Goal: Task Accomplishment & Management: Complete application form

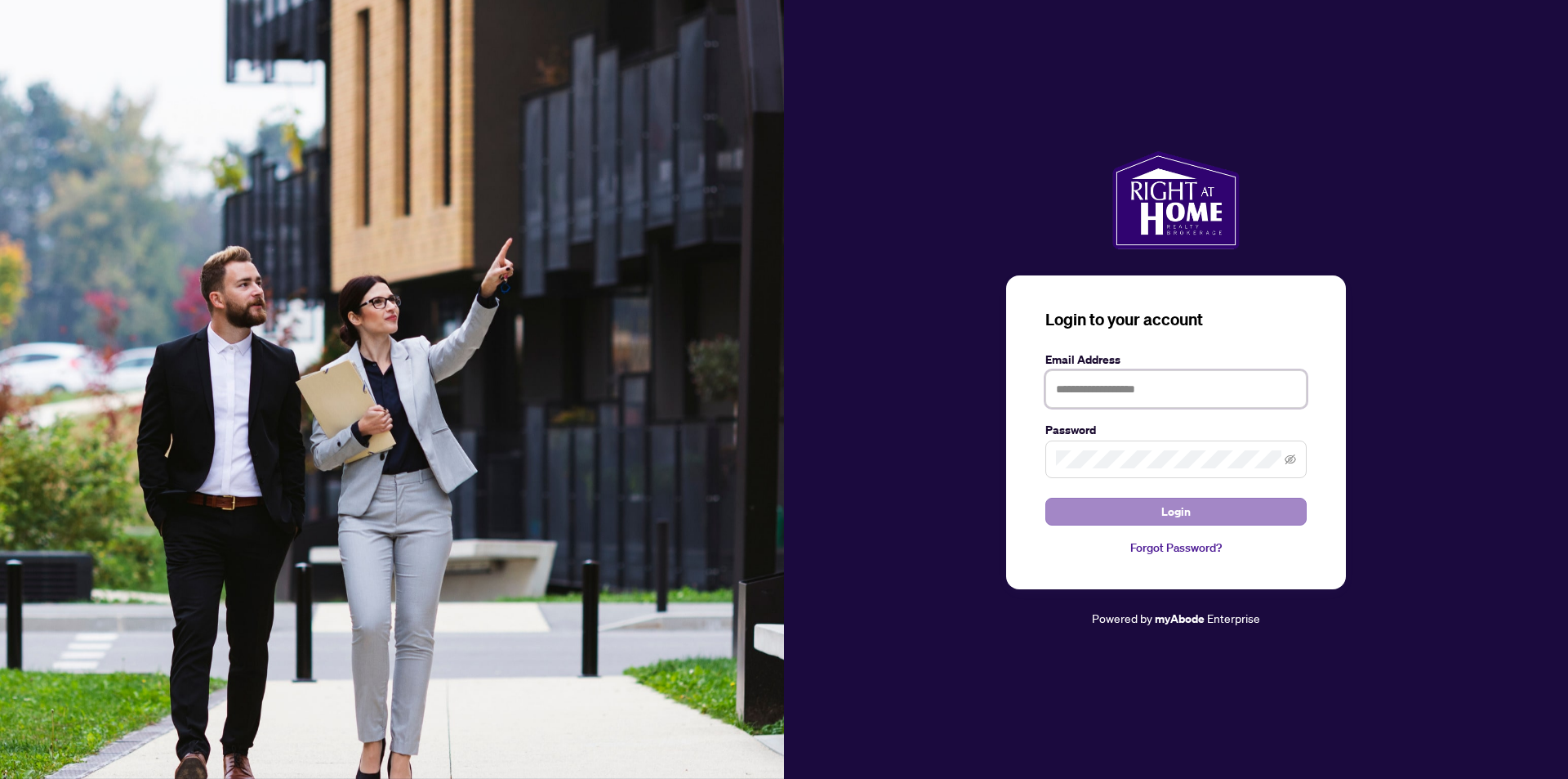
type input "**********"
click at [1148, 522] on button "Login" at bounding box center [1175, 512] width 261 height 28
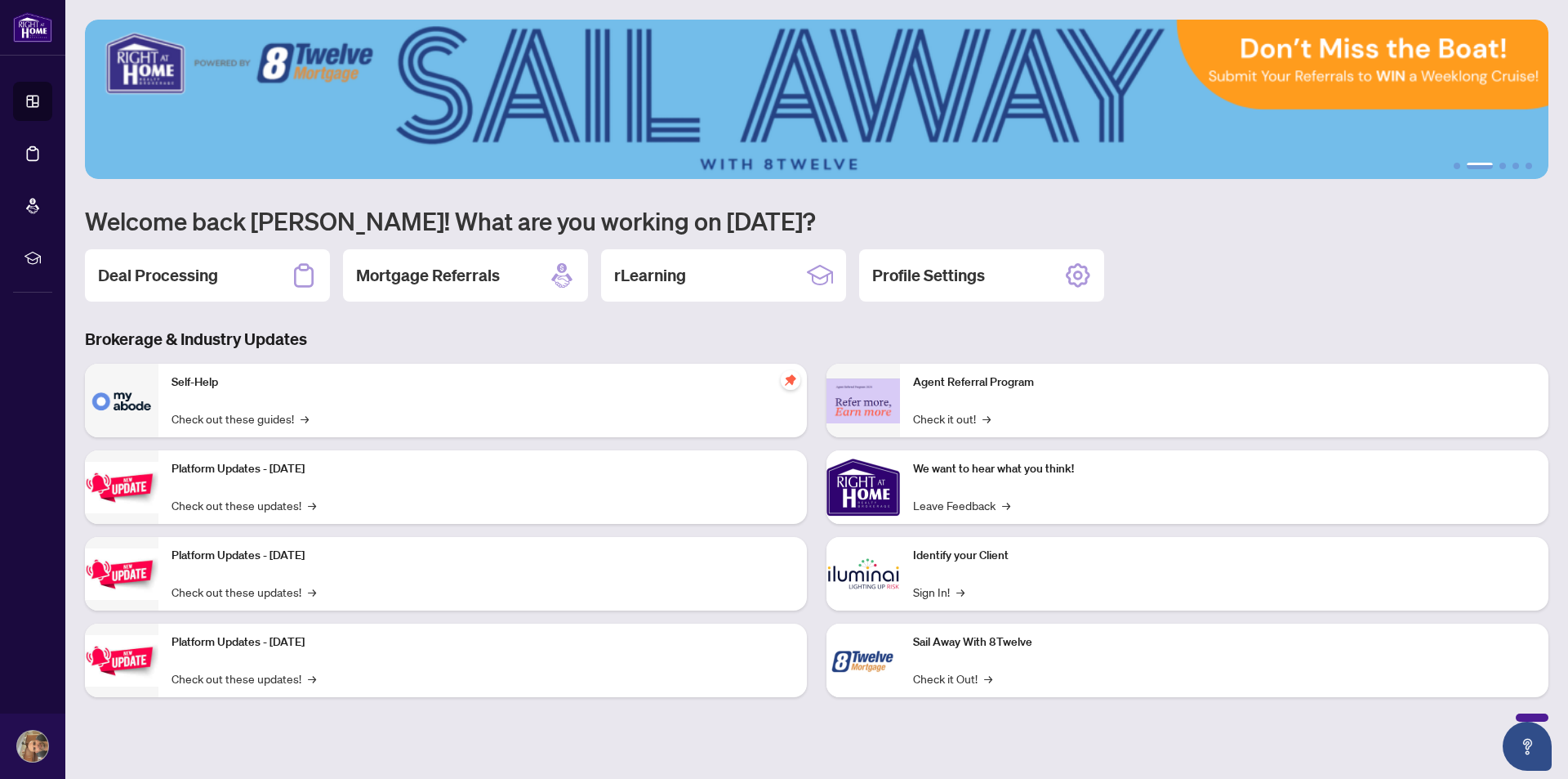
click at [377, 334] on h3 "Brokerage & Industry Updates" at bounding box center [817, 339] width 1463 height 23
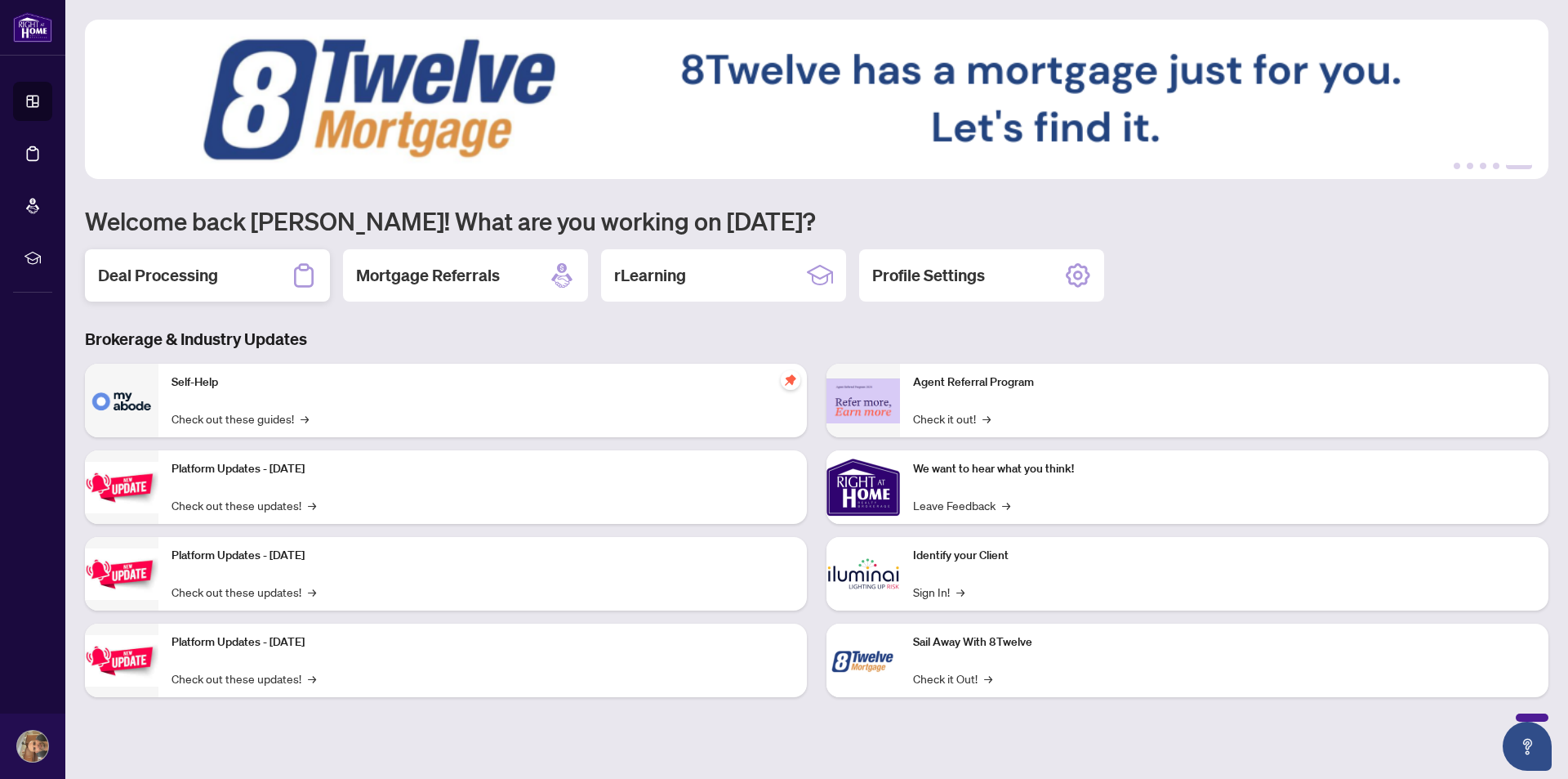
click at [224, 275] on div "Deal Processing" at bounding box center [207, 275] width 245 height 52
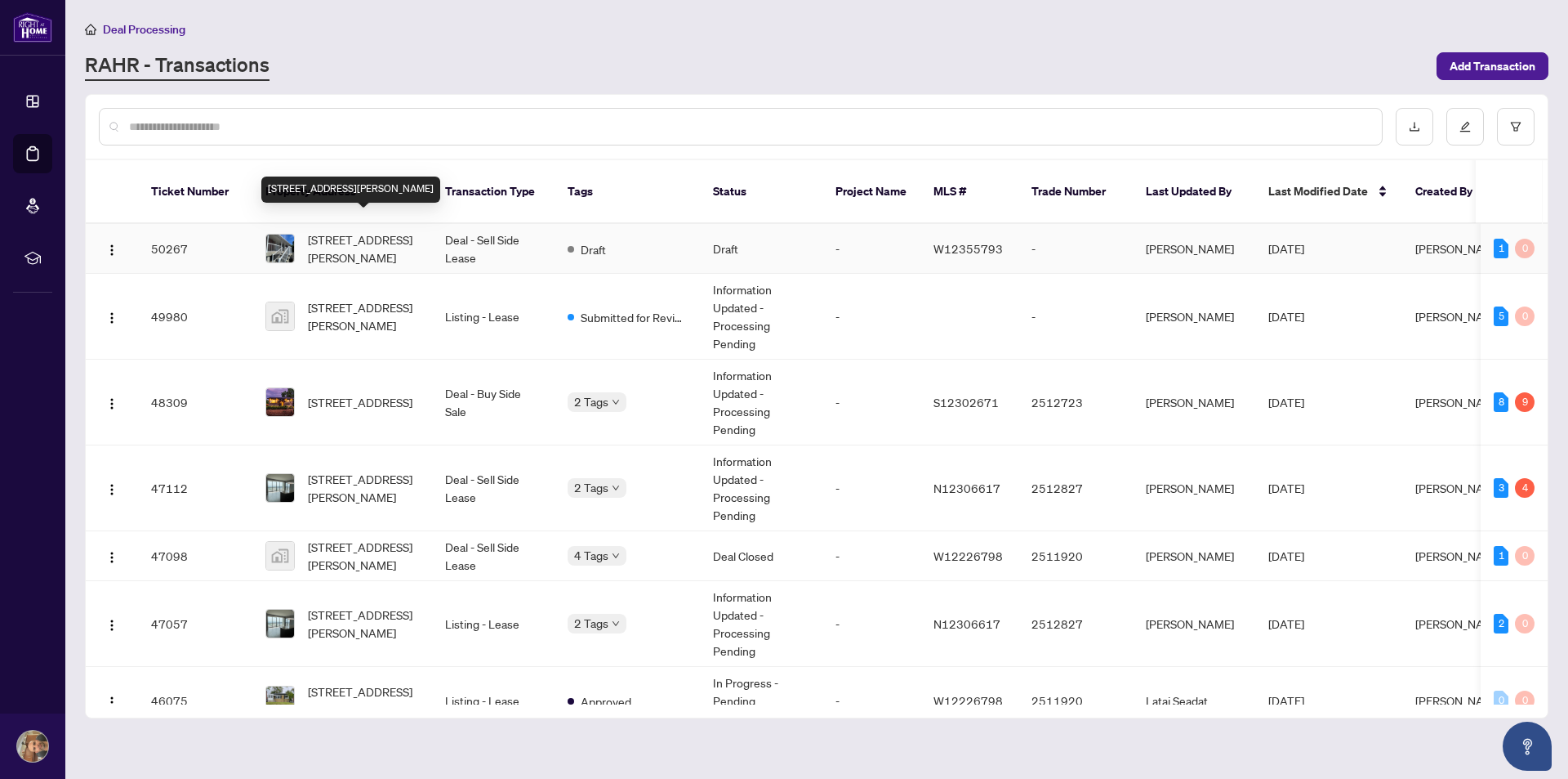
click at [417, 230] on span "[STREET_ADDRESS][PERSON_NAME]" at bounding box center [363, 248] width 111 height 36
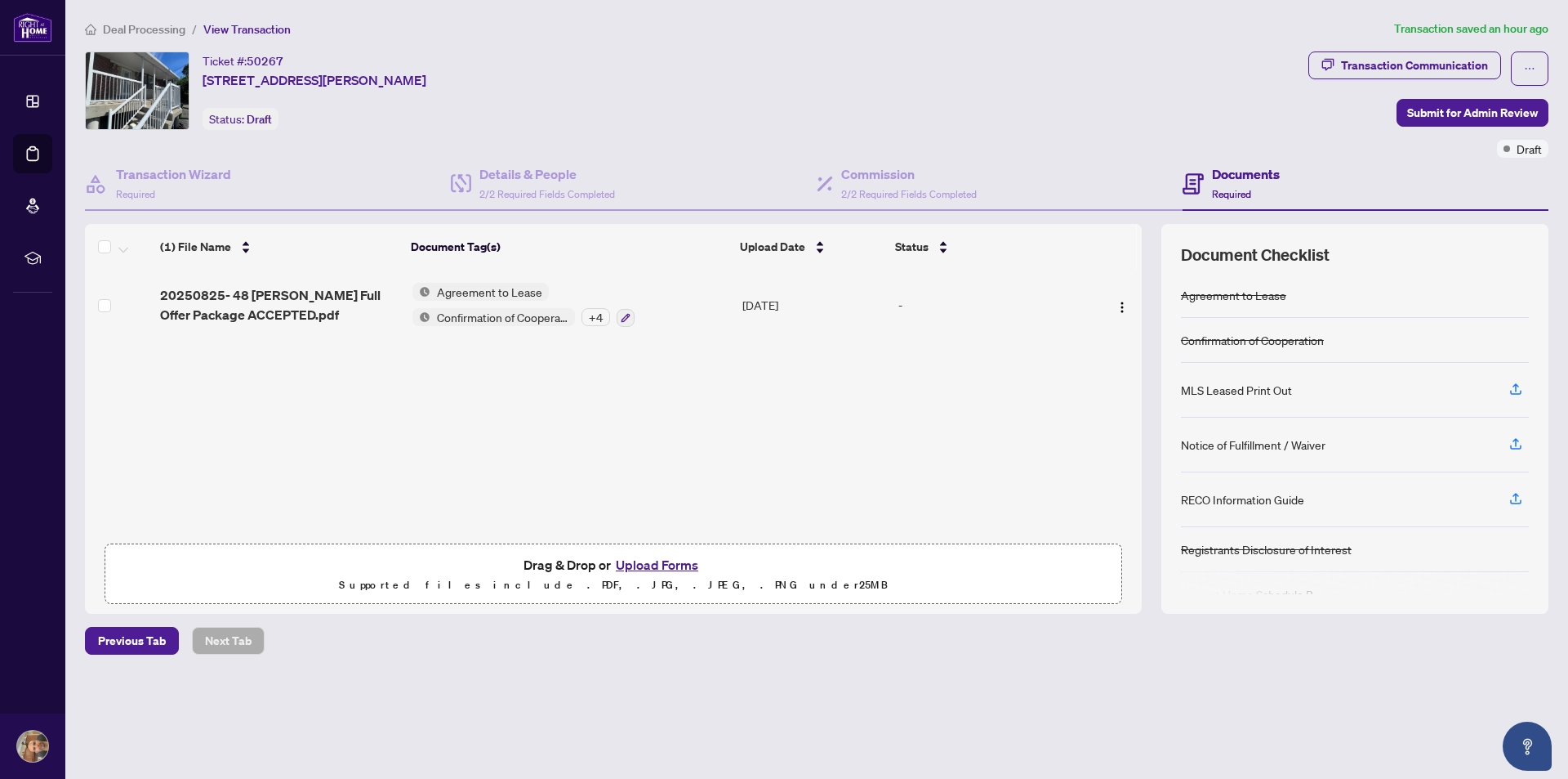
click at [647, 561] on button "Upload Forms" at bounding box center [657, 564] width 92 height 21
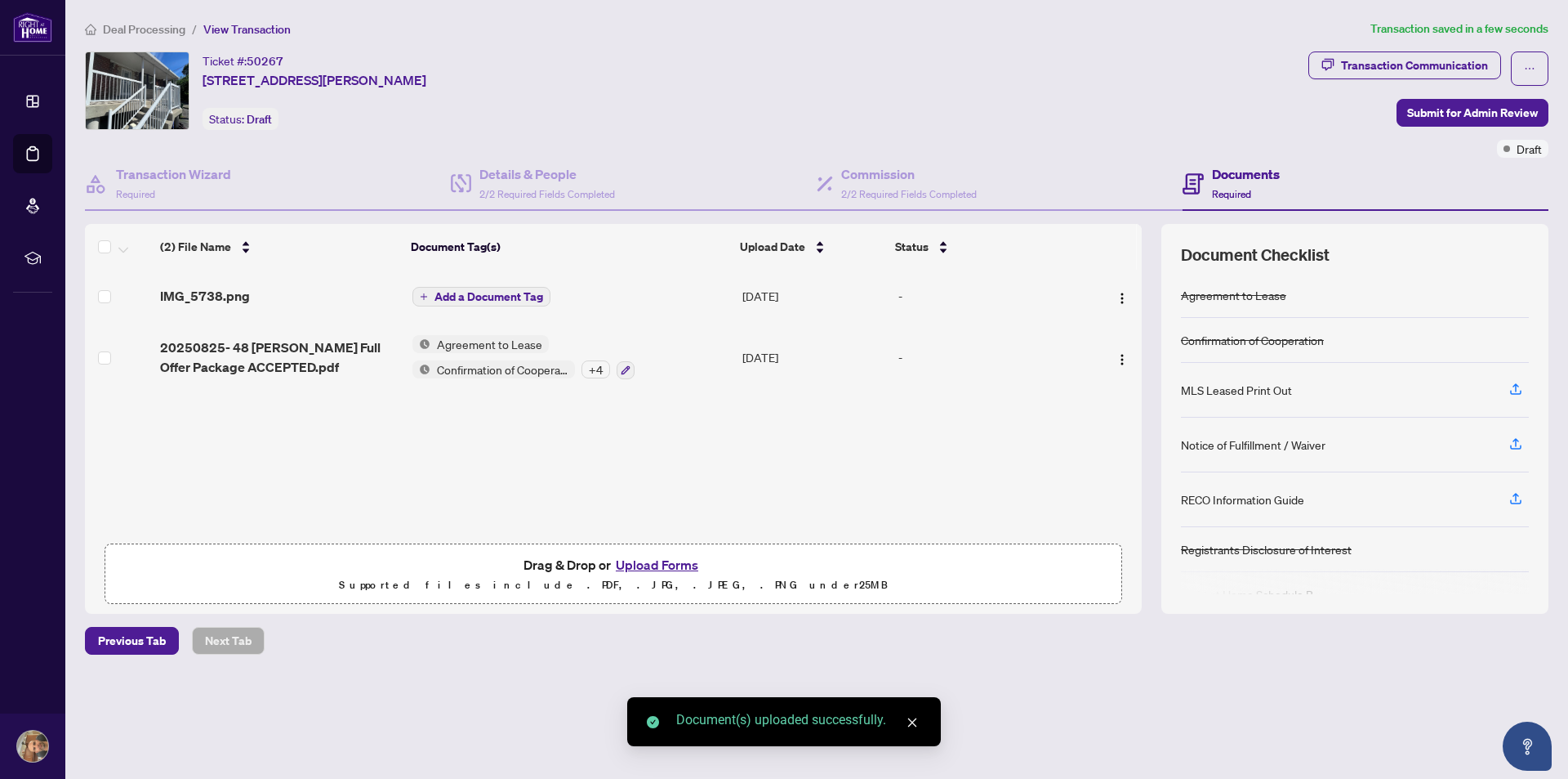
click at [480, 299] on span "Add a Document Tag" at bounding box center [489, 297] width 109 height 12
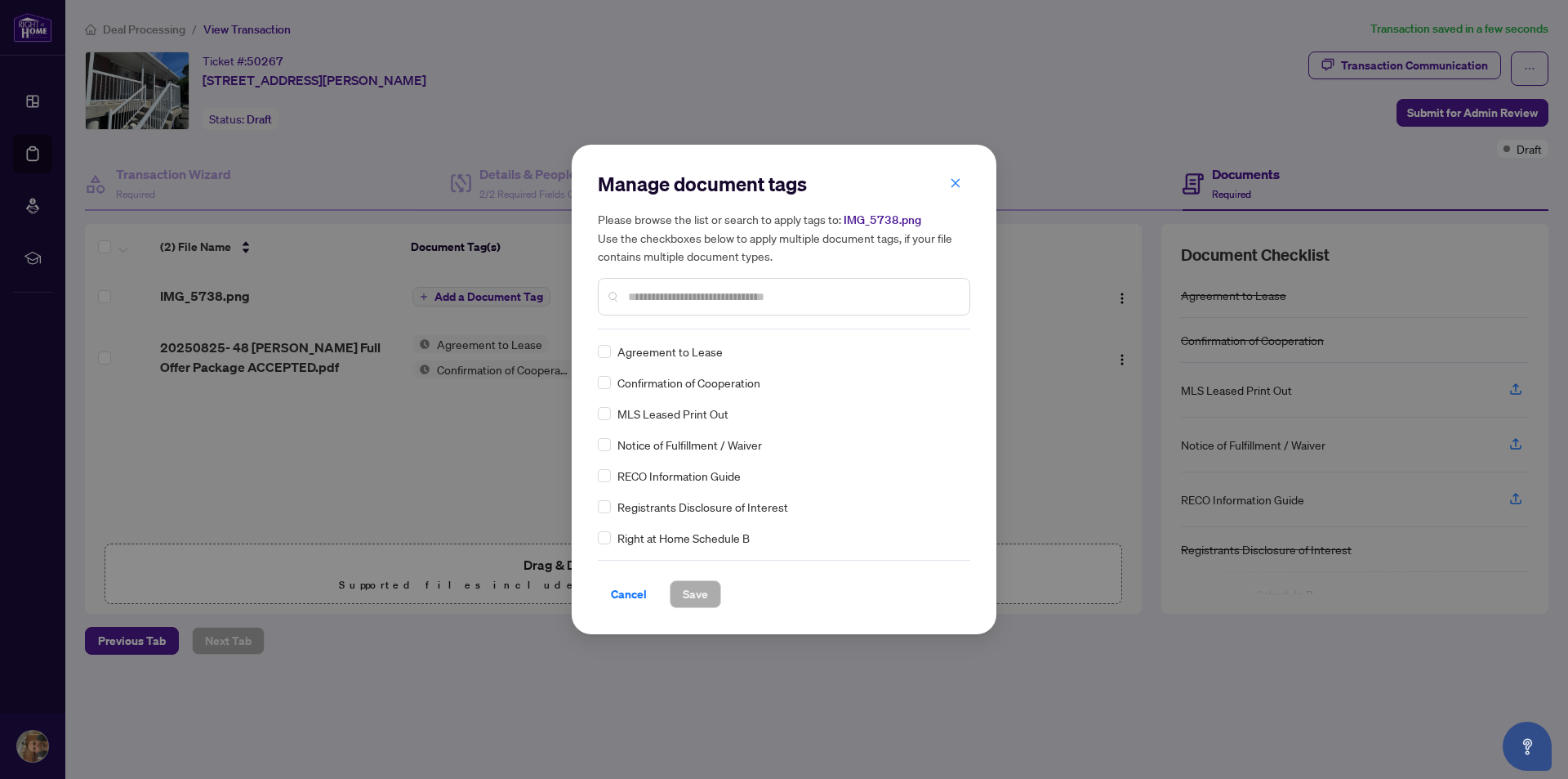
click at [696, 298] on input "text" at bounding box center [792, 297] width 328 height 18
type input "*******"
click at [680, 592] on button "Save" at bounding box center [695, 594] width 51 height 28
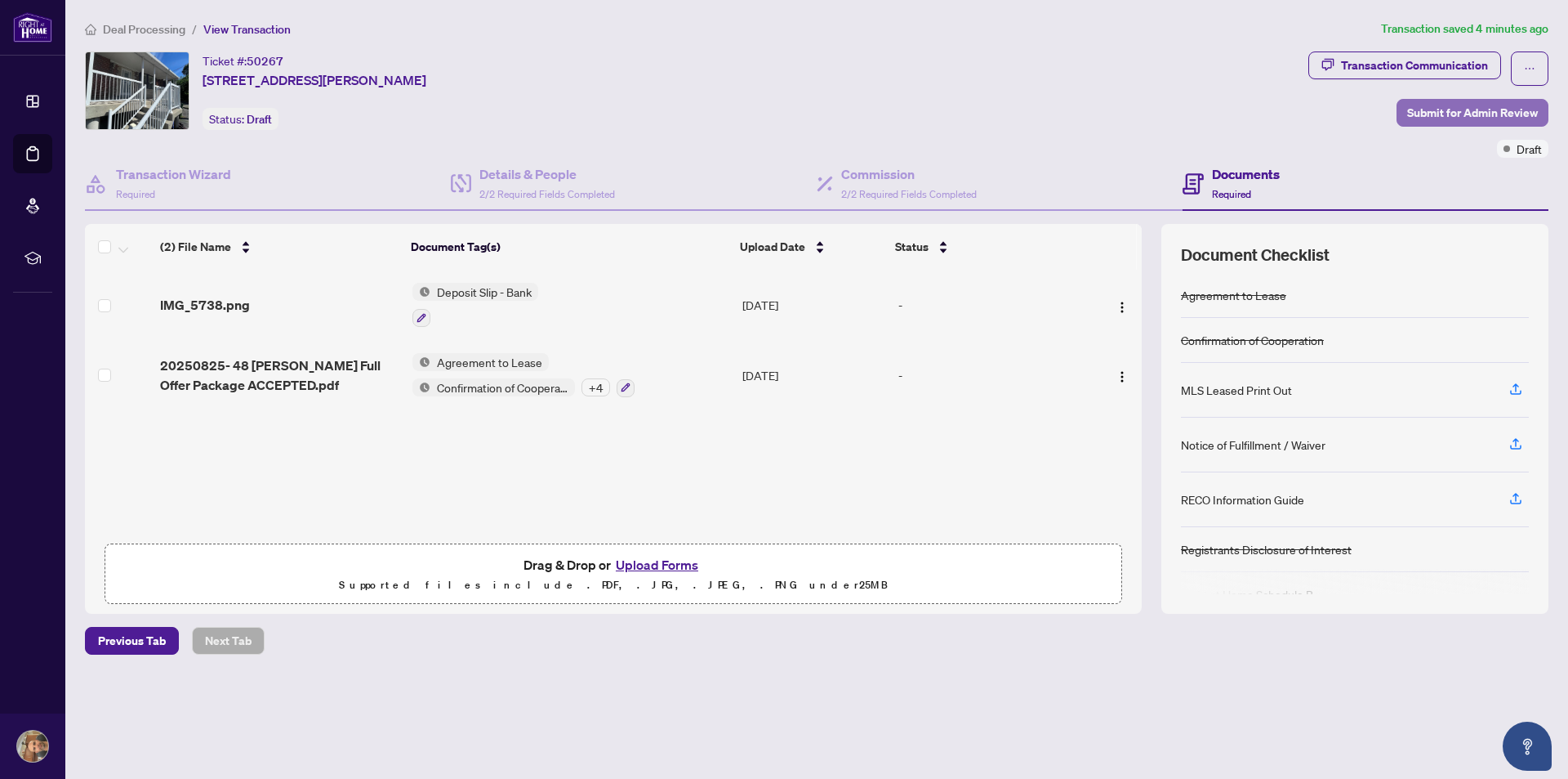
click at [1444, 116] on span "Submit for Admin Review" at bounding box center [1472, 113] width 130 height 26
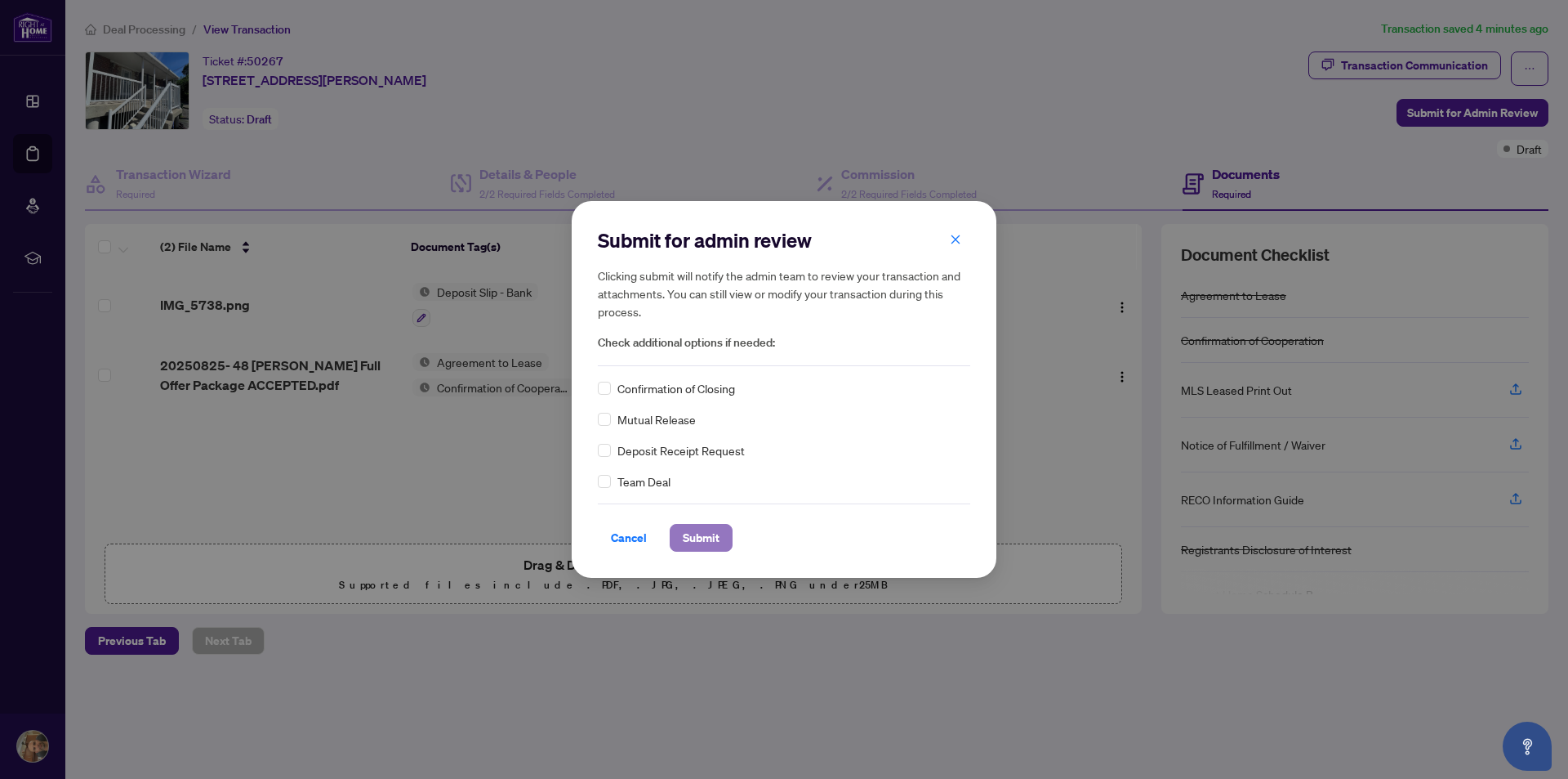
click at [701, 529] on span "Submit" at bounding box center [701, 538] width 37 height 26
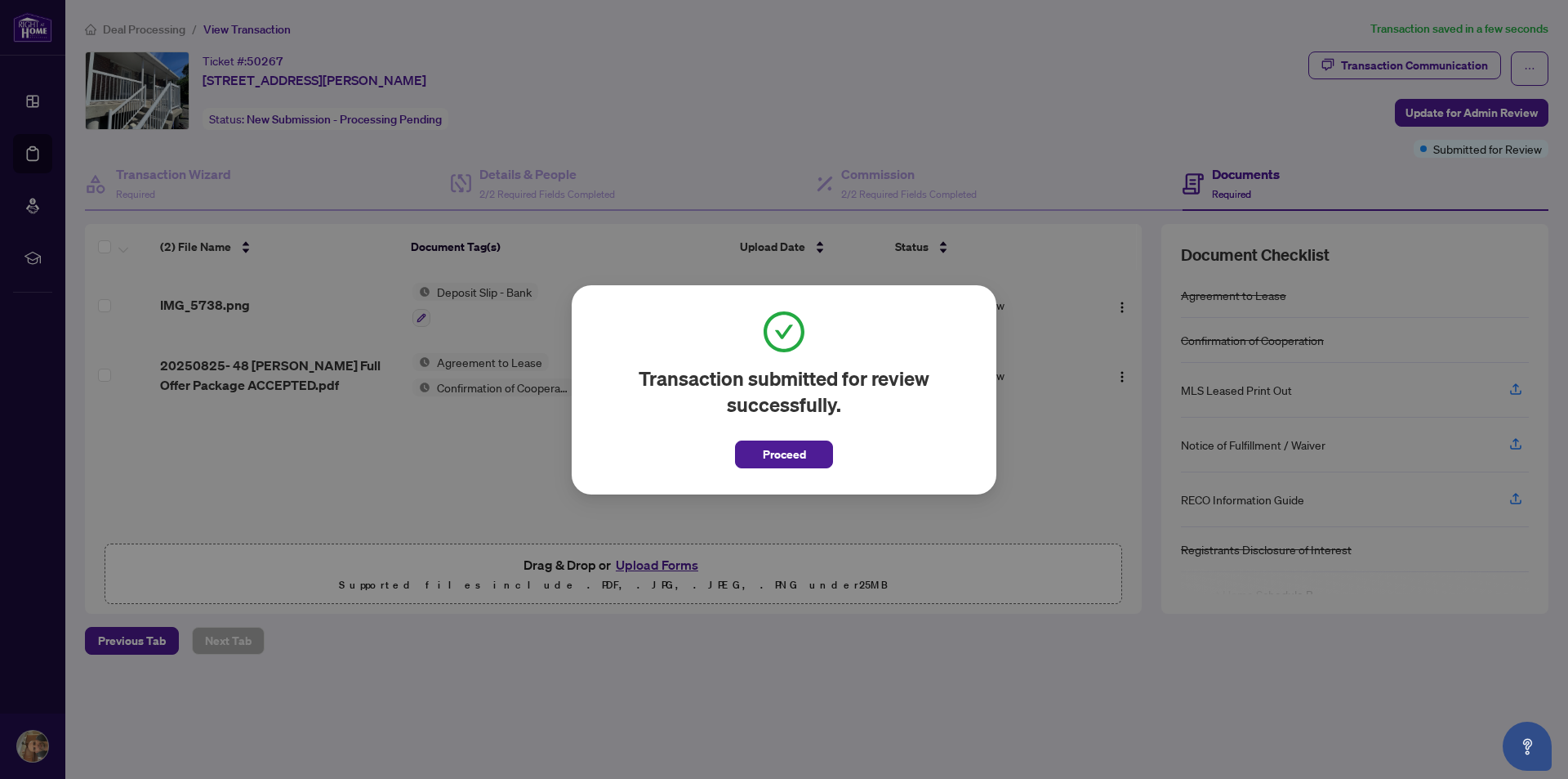
click at [790, 447] on span "Proceed" at bounding box center [784, 455] width 43 height 26
